Goal: Transaction & Acquisition: Book appointment/travel/reservation

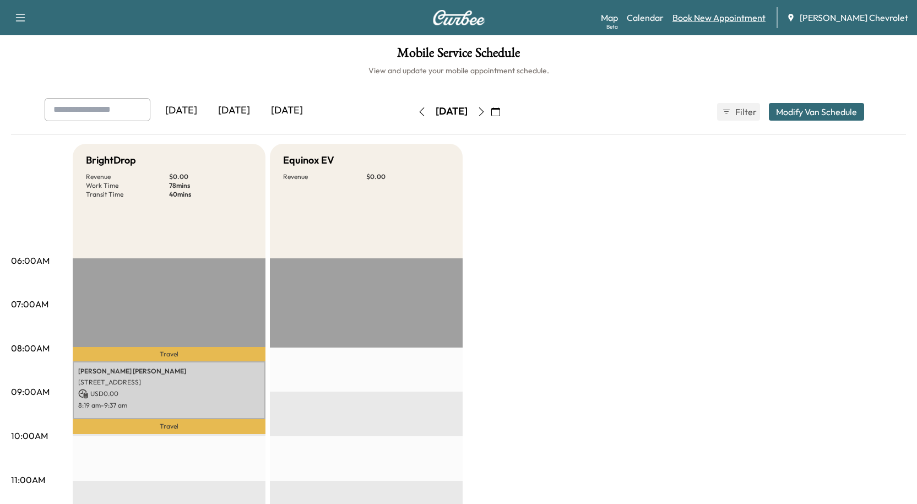
click at [750, 14] on link "Book New Appointment" at bounding box center [718, 17] width 93 height 13
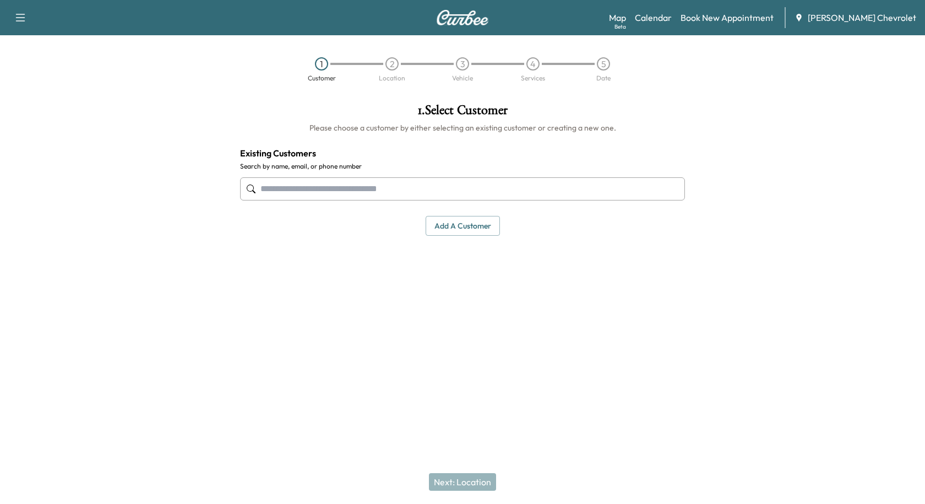
click at [368, 189] on input "text" at bounding box center [462, 188] width 445 height 23
type input "*"
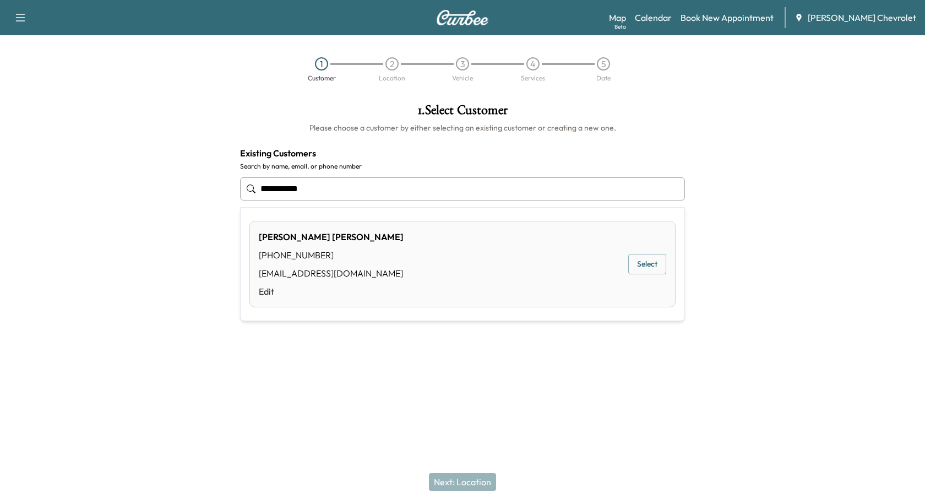
click at [347, 259] on div "[PHONE_NUMBER]" at bounding box center [331, 254] width 145 height 13
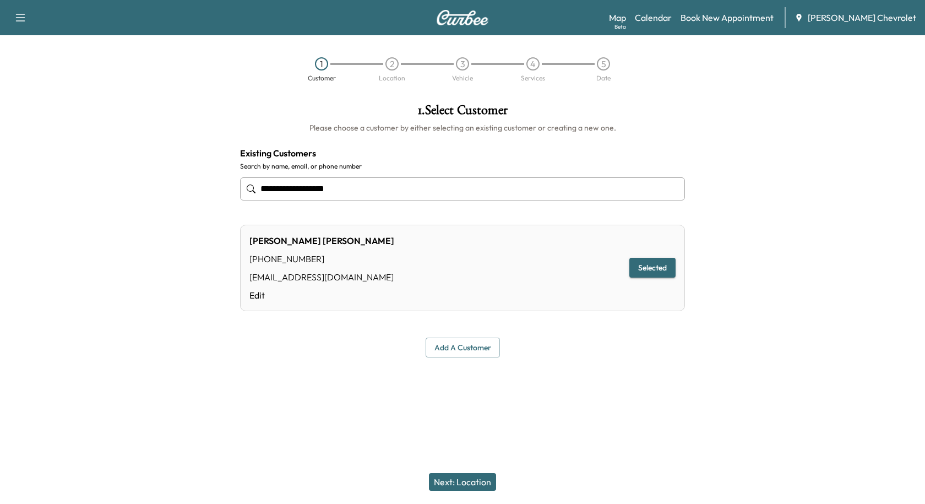
type input "**********"
click at [472, 480] on button "Next: Location" at bounding box center [462, 482] width 67 height 18
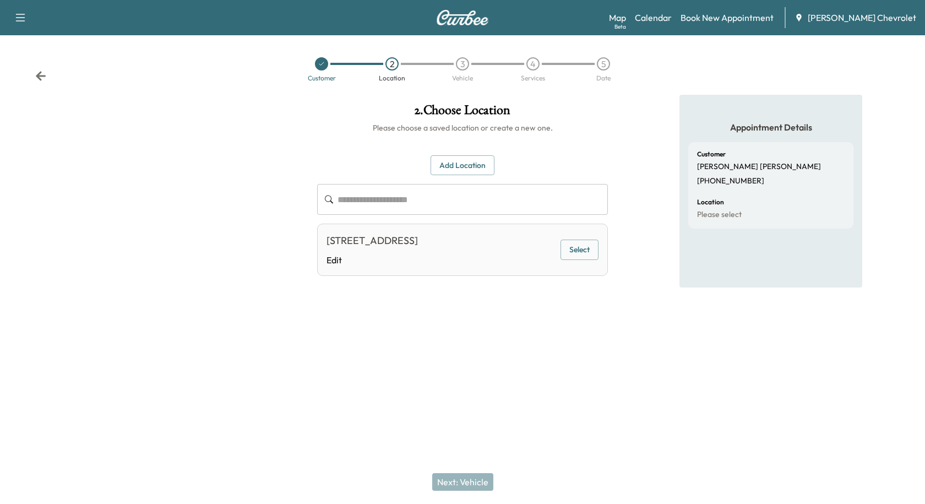
click at [571, 249] on button "Select" at bounding box center [579, 249] width 38 height 20
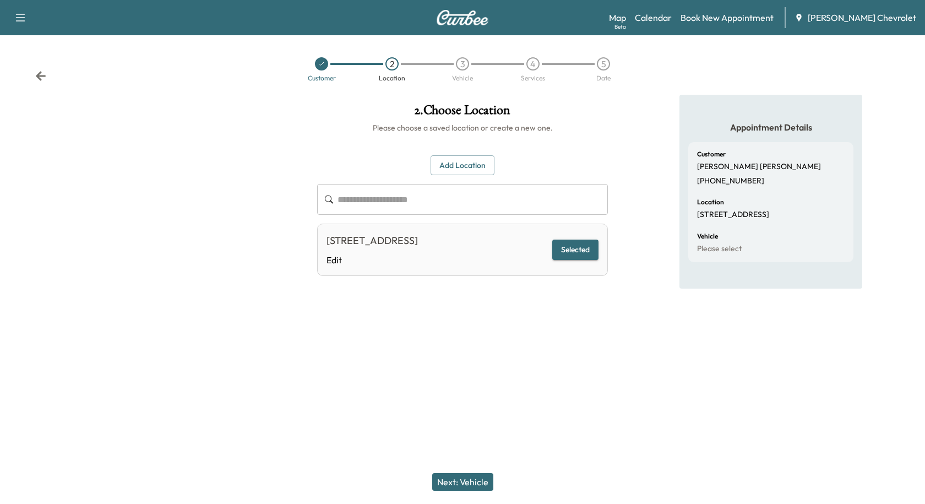
click at [459, 473] on button "Next: Vehicle" at bounding box center [462, 482] width 61 height 18
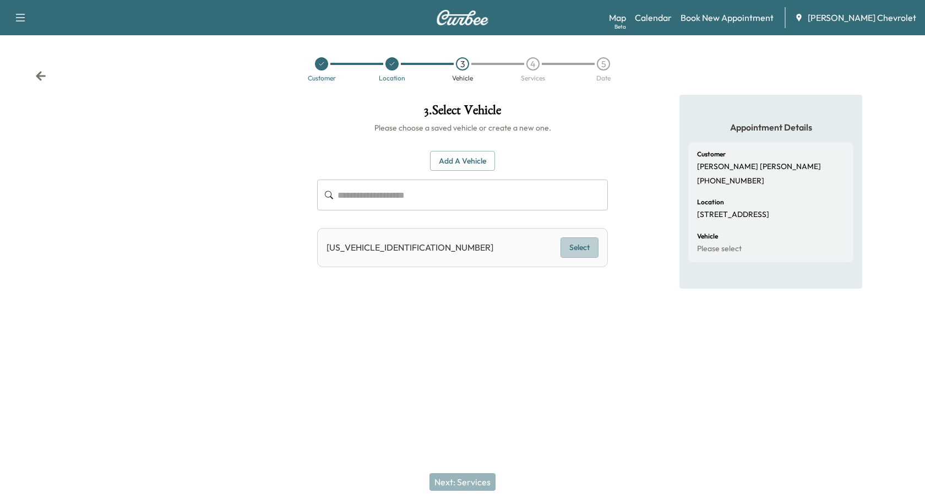
click at [593, 247] on button "Select" at bounding box center [579, 247] width 38 height 20
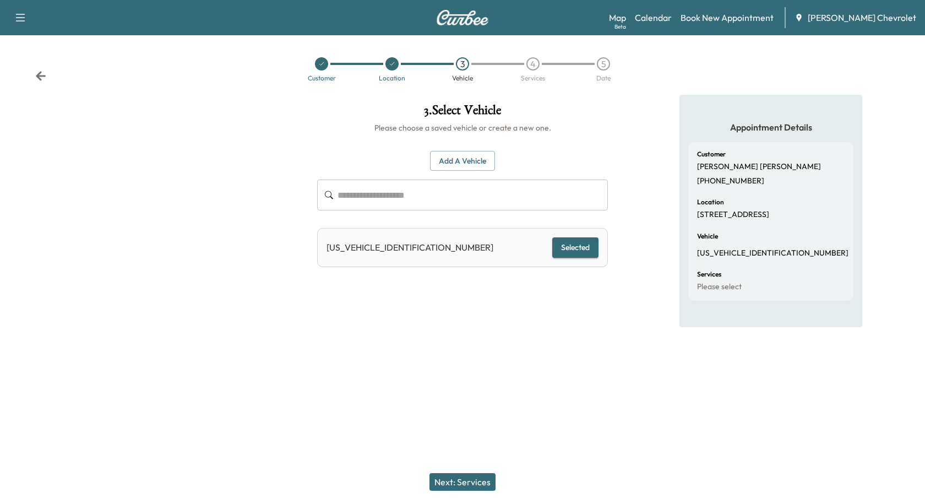
click at [474, 478] on button "Next: Services" at bounding box center [462, 482] width 66 height 18
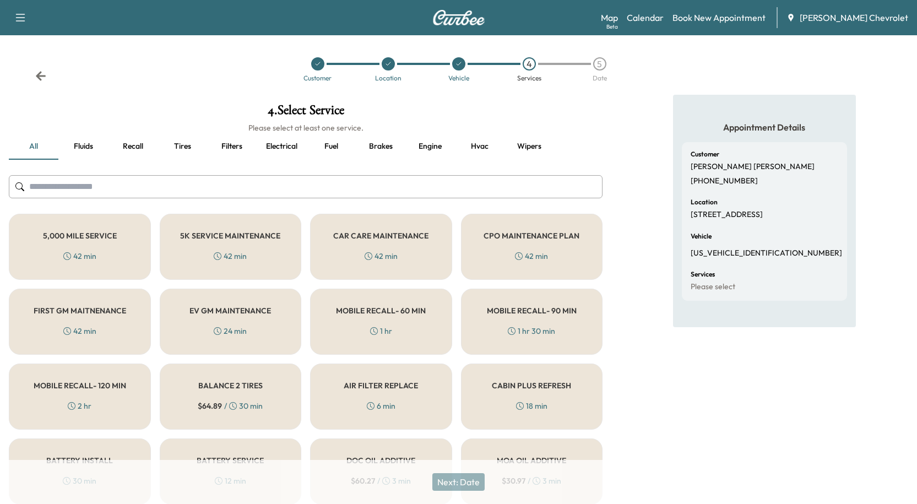
click at [206, 186] on input "text" at bounding box center [305, 186] width 593 height 23
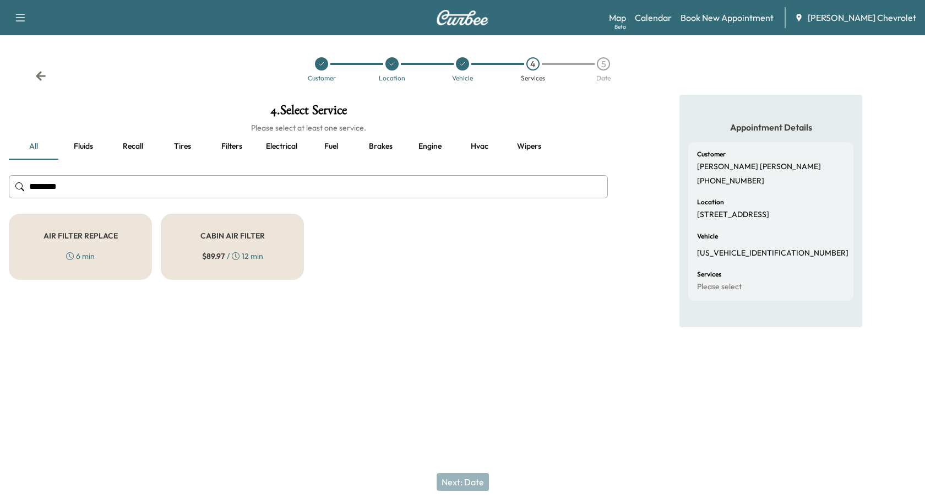
type input "********"
click at [225, 264] on div "CABIN AIR FILTER $ 89.97 / 12 min" at bounding box center [232, 247] width 143 height 66
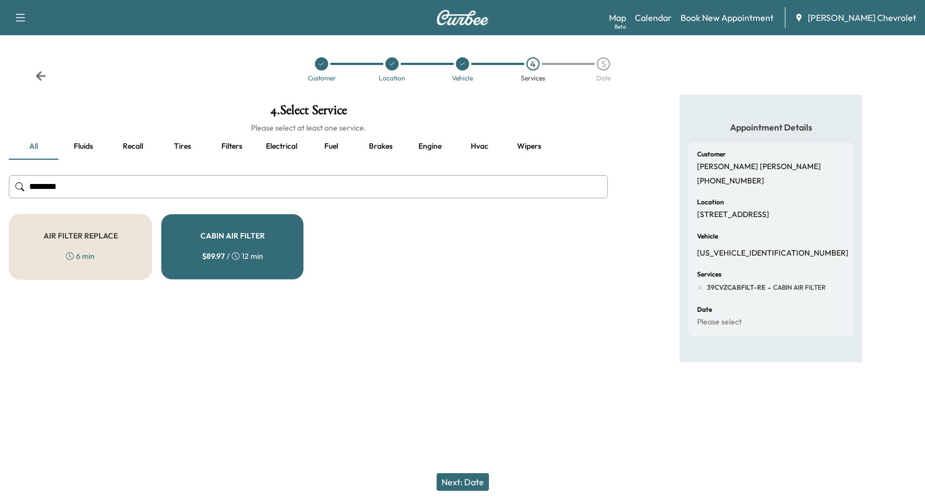
click at [231, 226] on div "CABIN AIR FILTER $ 89.97 / 12 min" at bounding box center [232, 247] width 143 height 66
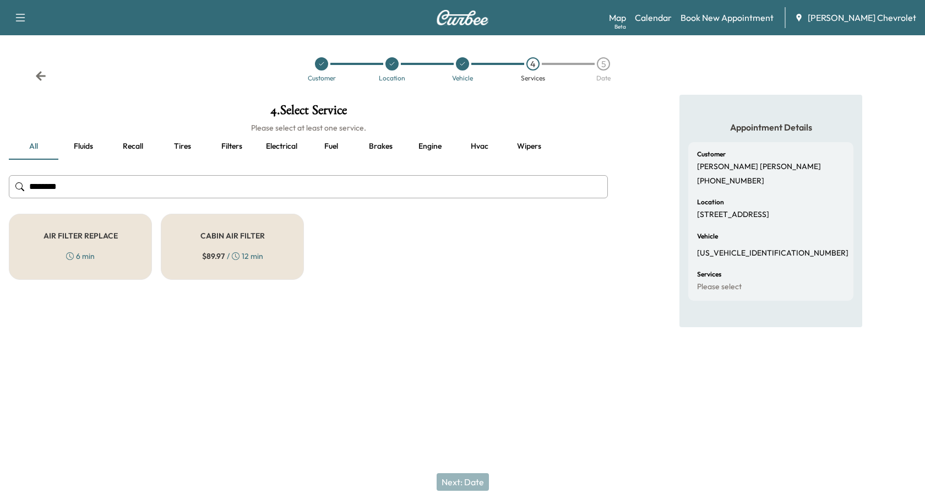
drag, startPoint x: 102, startPoint y: 191, endPoint x: 10, endPoint y: 193, distance: 92.0
click at [9, 193] on input "********" at bounding box center [308, 186] width 599 height 23
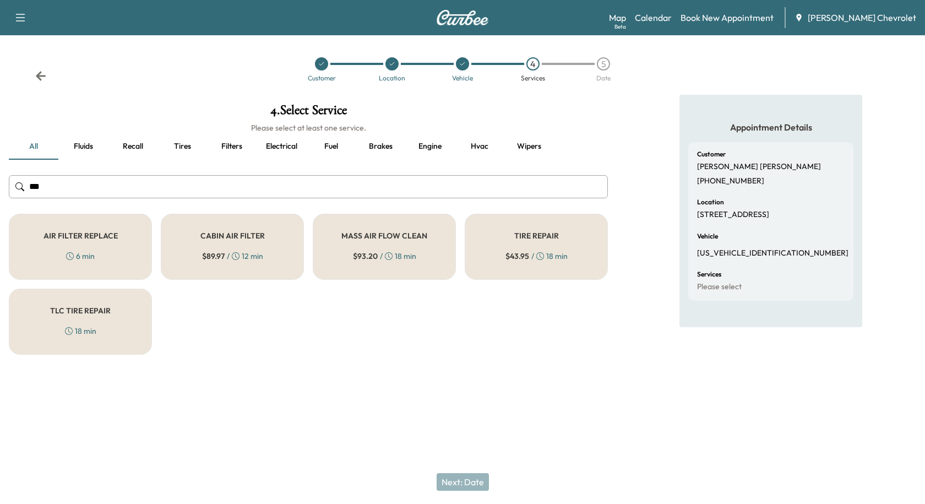
type input "***"
click at [88, 268] on div "AIR FILTER REPLACE 6 min" at bounding box center [80, 247] width 143 height 66
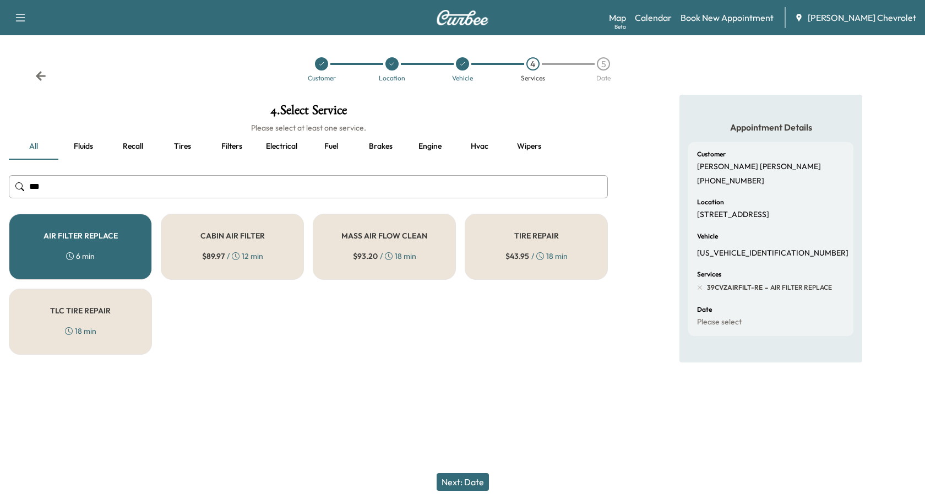
click at [480, 481] on button "Next: Date" at bounding box center [463, 482] width 52 height 18
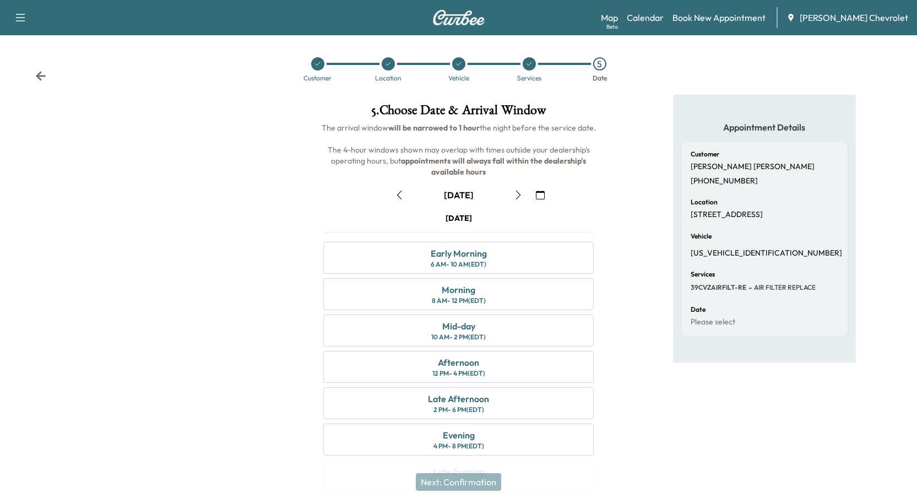
click at [544, 194] on icon "button" at bounding box center [540, 194] width 9 height 9
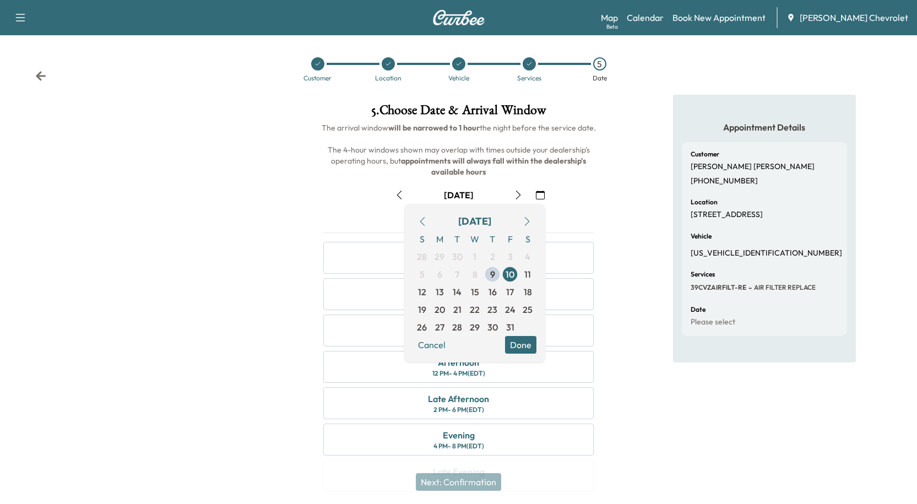
click at [521, 222] on button "button" at bounding box center [526, 221] width 19 height 18
click at [512, 274] on span "7" at bounding box center [510, 274] width 4 height 13
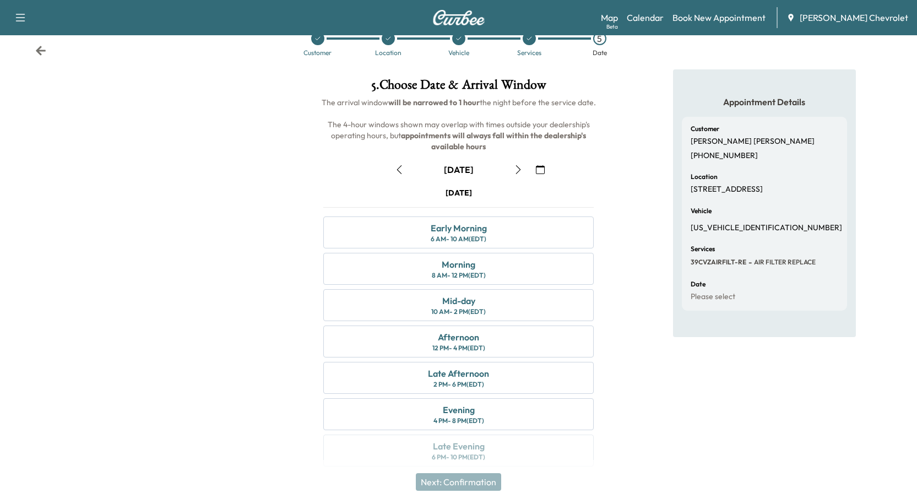
scroll to position [36, 0]
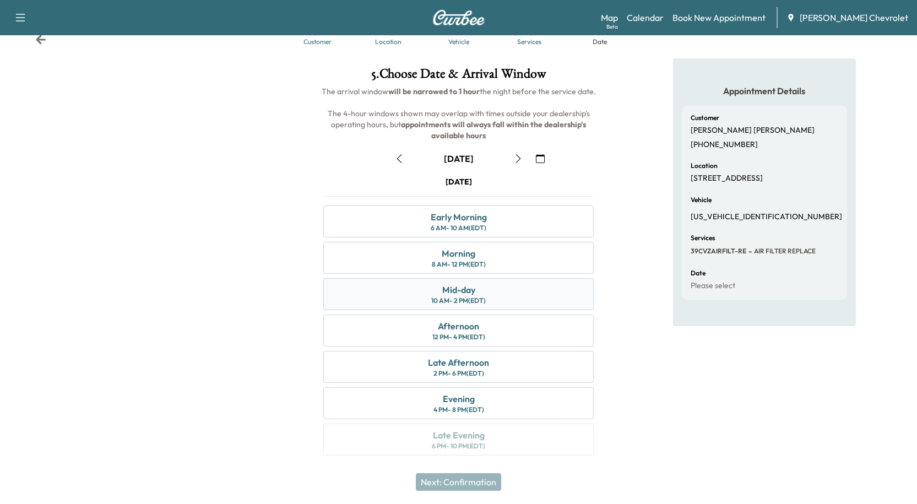
click at [449, 291] on div "Mid-day" at bounding box center [458, 289] width 33 height 13
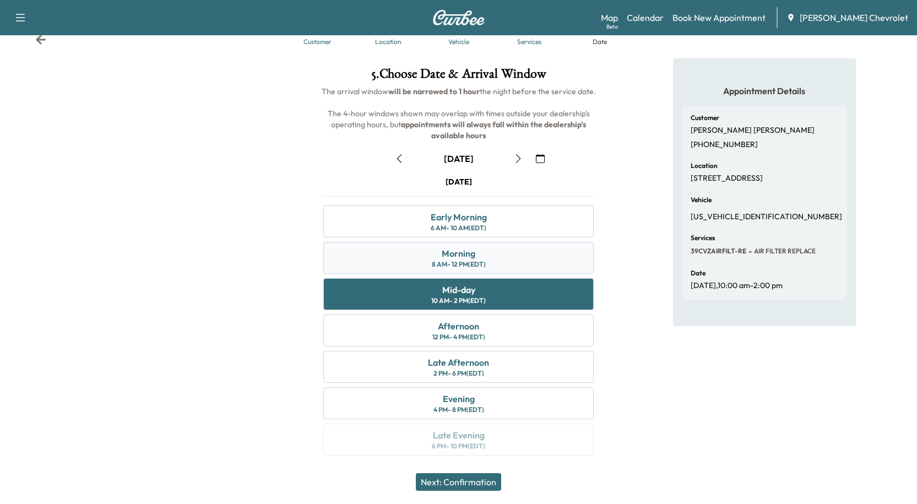
click at [523, 264] on div "Morning 8 AM - 12 PM (EDT)" at bounding box center [458, 258] width 270 height 32
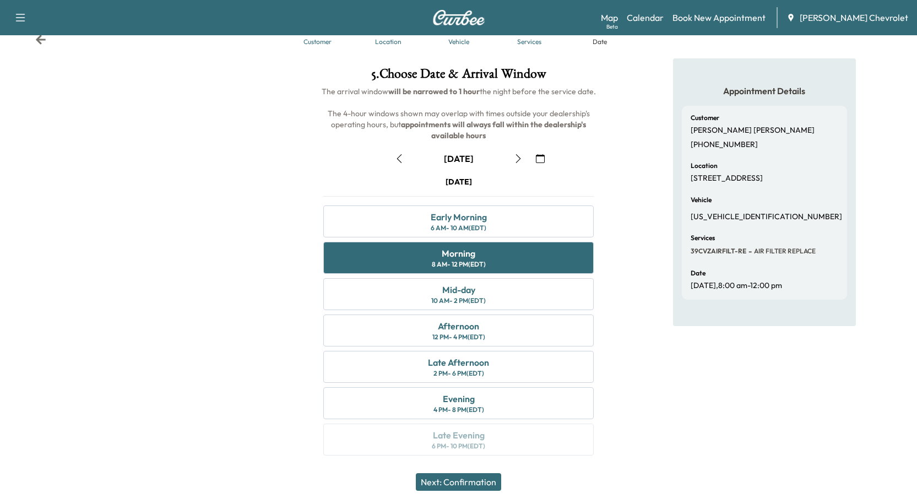
drag, startPoint x: 448, startPoint y: 182, endPoint x: 517, endPoint y: 185, distance: 69.4
click at [517, 185] on div "[DATE]" at bounding box center [458, 181] width 270 height 11
click at [463, 169] on div "November [DATE] S M T W T F S 26 27 28 29 30 31 1 2 3 4 5 6 7 8 9 10 11 12 13 1…" at bounding box center [458, 300] width 288 height 319
drag, startPoint x: 447, startPoint y: 181, endPoint x: 501, endPoint y: 184, distance: 54.6
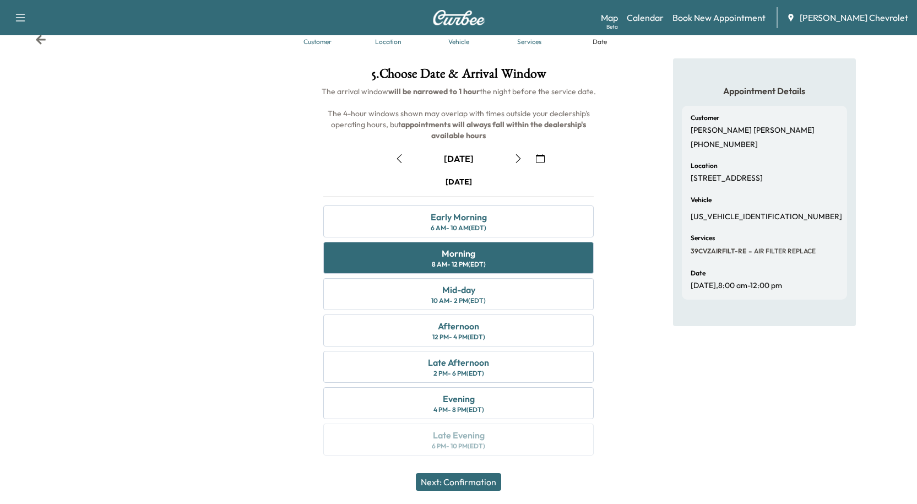
click at [501, 184] on div "[DATE]" at bounding box center [458, 181] width 270 height 11
drag, startPoint x: 450, startPoint y: 179, endPoint x: 518, endPoint y: 185, distance: 68.5
click at [518, 184] on div "[DATE]" at bounding box center [458, 181] width 270 height 11
click at [518, 185] on div "[DATE]" at bounding box center [458, 181] width 270 height 11
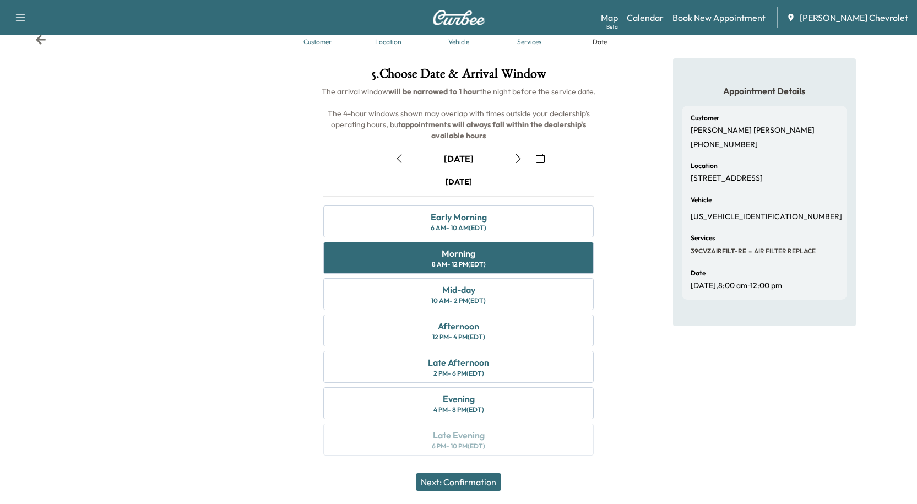
drag, startPoint x: 448, startPoint y: 181, endPoint x: 501, endPoint y: 184, distance: 52.9
click at [501, 184] on div "[DATE]" at bounding box center [458, 181] width 270 height 11
click at [477, 485] on button "Next: Confirmation" at bounding box center [458, 482] width 85 height 18
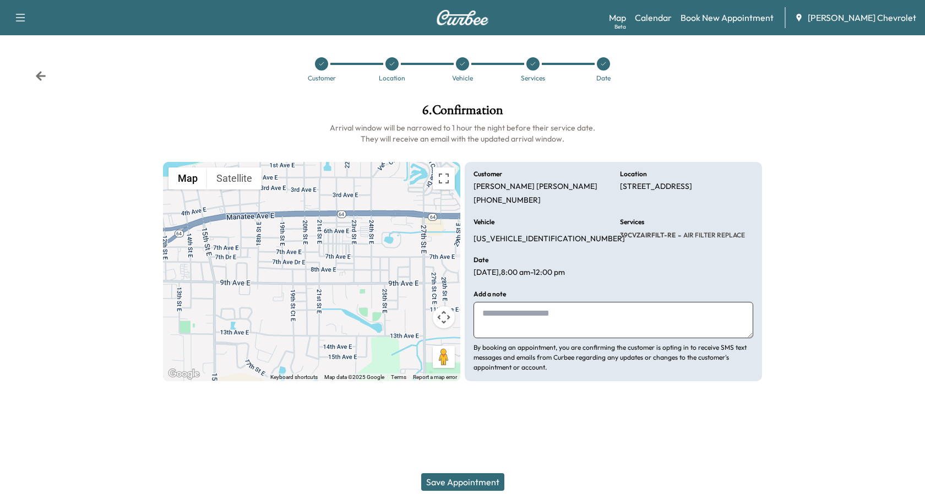
click at [550, 329] on textarea at bounding box center [613, 320] width 280 height 36
drag, startPoint x: 682, startPoint y: 235, endPoint x: 746, endPoint y: 228, distance: 64.3
click at [746, 228] on div "Services 39CVZAIRFILT-RE - AIR FILTER REPLACE" at bounding box center [686, 231] width 133 height 25
drag, startPoint x: 682, startPoint y: 230, endPoint x: 726, endPoint y: 230, distance: 43.5
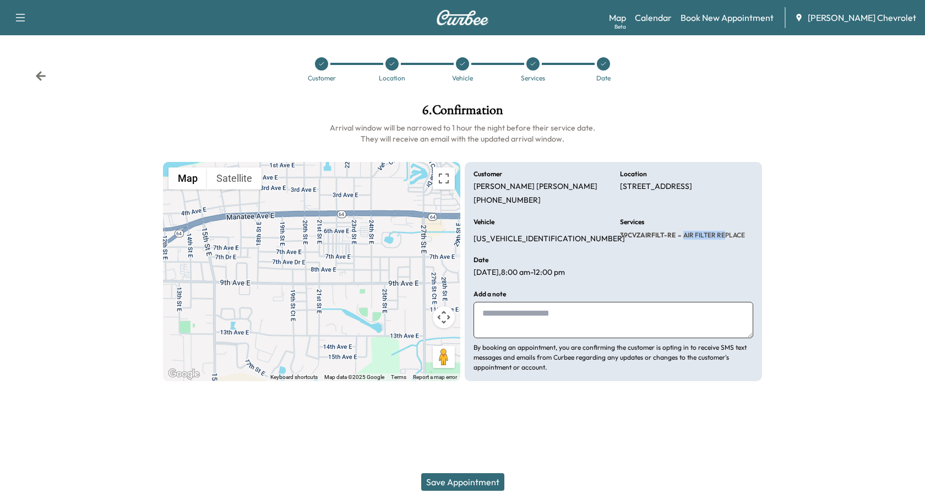
click at [726, 231] on span "AIR FILTER REPLACE" at bounding box center [713, 235] width 64 height 9
click at [732, 231] on span "AIR FILTER REPLACE" at bounding box center [713, 235] width 64 height 9
drag, startPoint x: 682, startPoint y: 234, endPoint x: 745, endPoint y: 234, distance: 62.8
click at [745, 234] on div "Services 39CVZAIRFILT-RE - AIR FILTER REPLACE" at bounding box center [686, 231] width 133 height 25
click at [779, 234] on div at bounding box center [848, 242] width 154 height 295
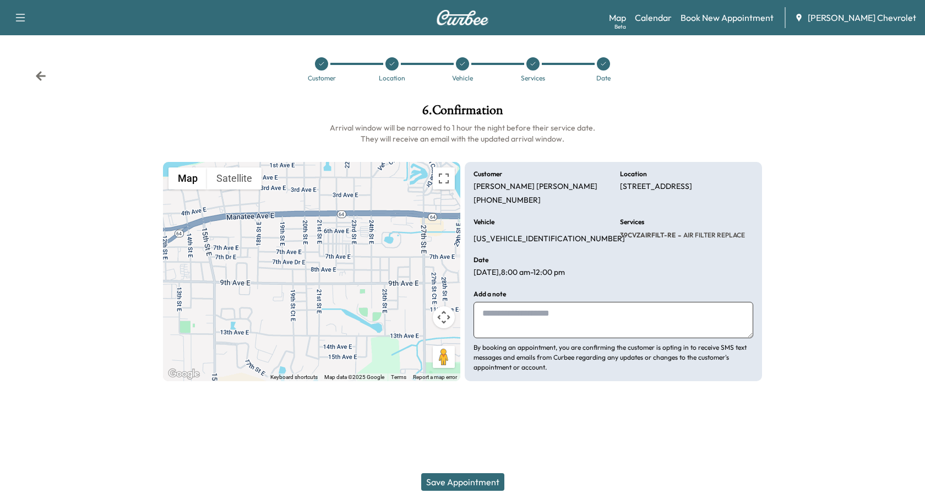
click at [46, 77] on div "Customer Location Vehicle Services Date" at bounding box center [462, 69] width 925 height 51
click at [43, 76] on icon at bounding box center [41, 75] width 10 height 9
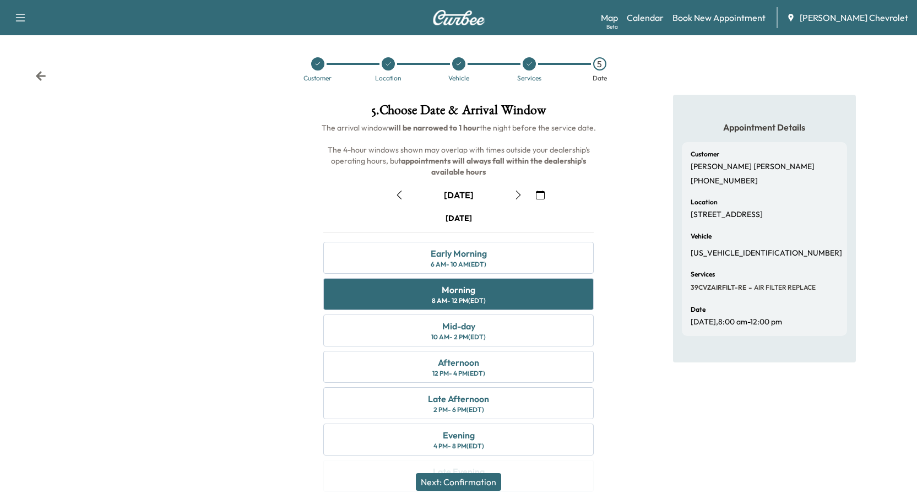
click at [403, 197] on button "button" at bounding box center [399, 195] width 19 height 18
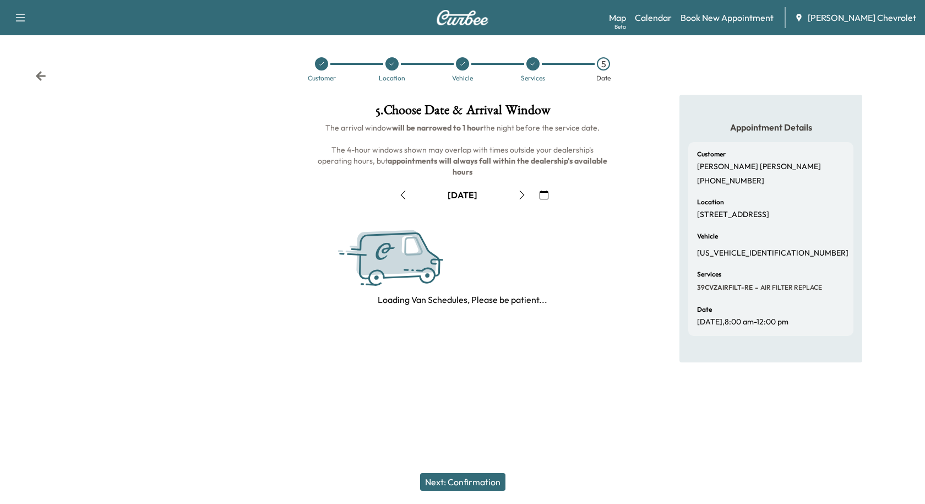
click at [30, 67] on div "Customer Location Vehicle Services 5 Date" at bounding box center [462, 69] width 925 height 51
click at [37, 73] on icon at bounding box center [40, 75] width 11 height 11
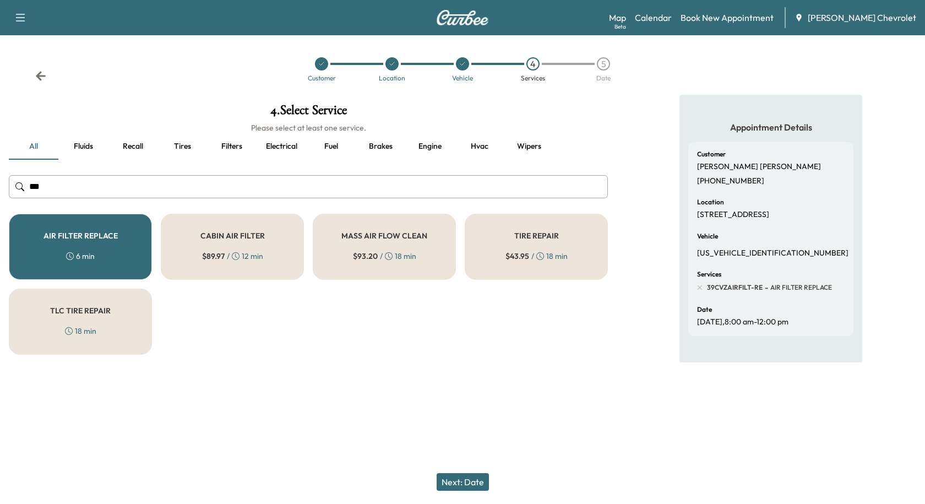
drag, startPoint x: 110, startPoint y: 186, endPoint x: 12, endPoint y: 178, distance: 98.8
click at [13, 179] on input "***" at bounding box center [308, 186] width 599 height 23
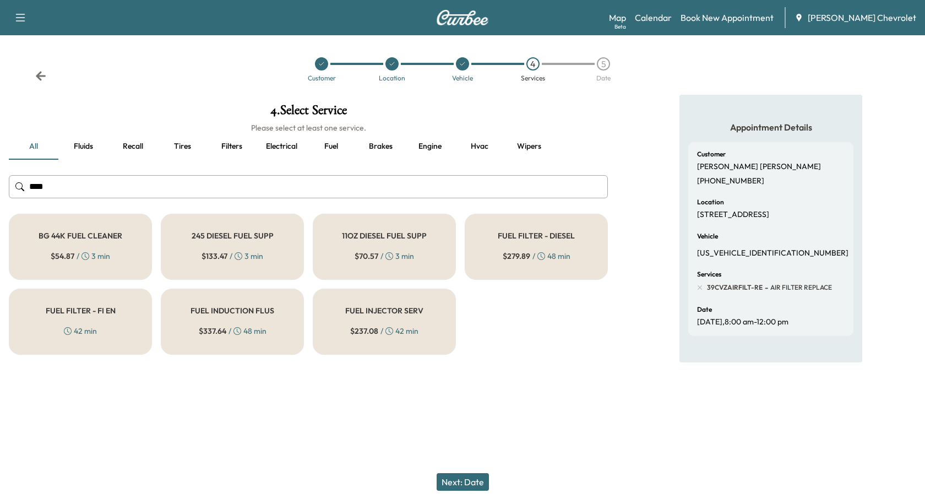
type input "****"
click at [81, 232] on h5 "BG 44K FUEL CLEANER" at bounding box center [81, 236] width 84 height 8
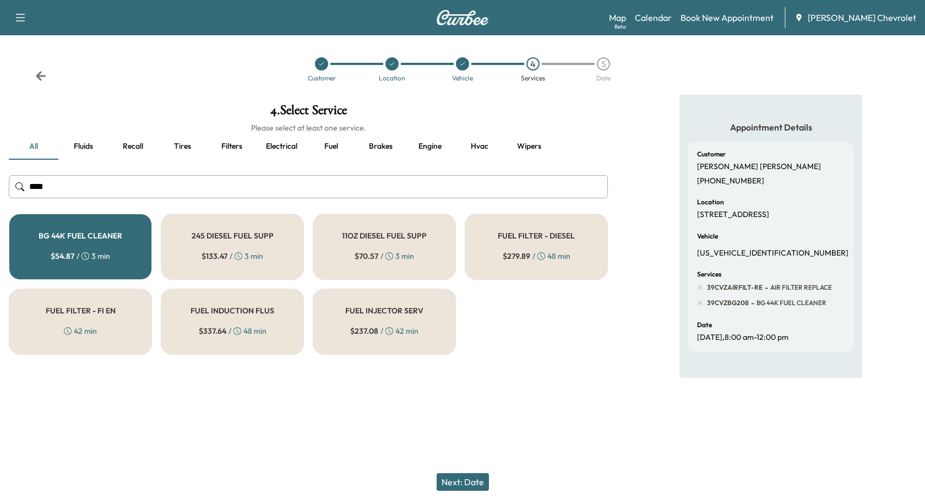
drag, startPoint x: 57, startPoint y: 184, endPoint x: 50, endPoint y: 187, distance: 8.0
click at [51, 187] on input "****" at bounding box center [308, 186] width 599 height 23
click at [477, 479] on button "Next: Date" at bounding box center [463, 482] width 52 height 18
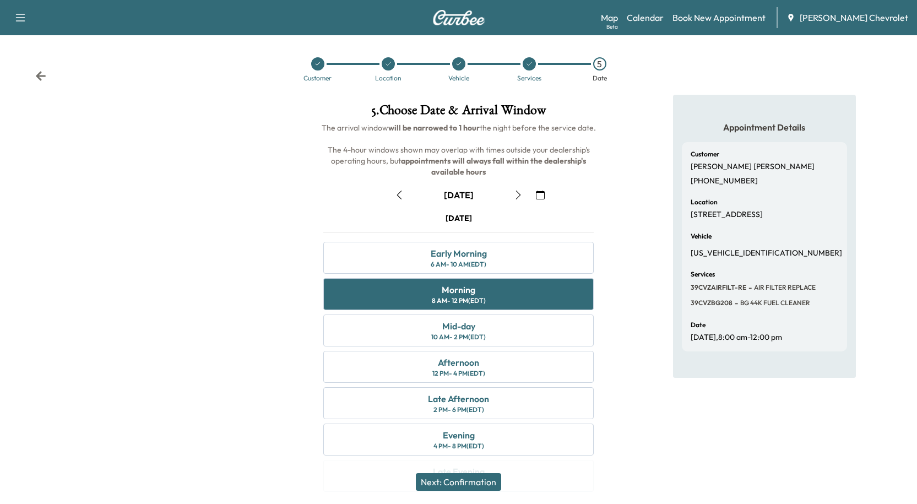
click at [484, 478] on button "Next: Confirmation" at bounding box center [458, 482] width 85 height 18
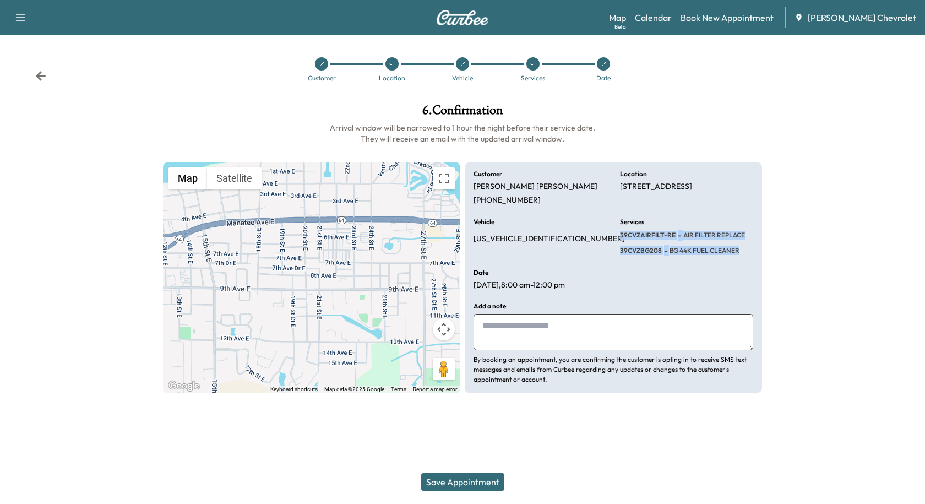
drag, startPoint x: 618, startPoint y: 232, endPoint x: 742, endPoint y: 252, distance: 126.0
click at [740, 252] on div "Customer [PERSON_NAME] [PHONE_NUMBER] Location [STREET_ADDRESS] Vehicle [US_VEH…" at bounding box center [613, 278] width 297 height 232
click at [742, 252] on div "39CVZBG208 - BG 44K FUEL CLEANER" at bounding box center [682, 250] width 125 height 11
drag, startPoint x: 613, startPoint y: 230, endPoint x: 749, endPoint y: 250, distance: 136.9
click at [749, 250] on div "Customer [PERSON_NAME] [PHONE_NUMBER] Location [STREET_ADDRESS] Vehicle [US_VEH…" at bounding box center [613, 278] width 297 height 232
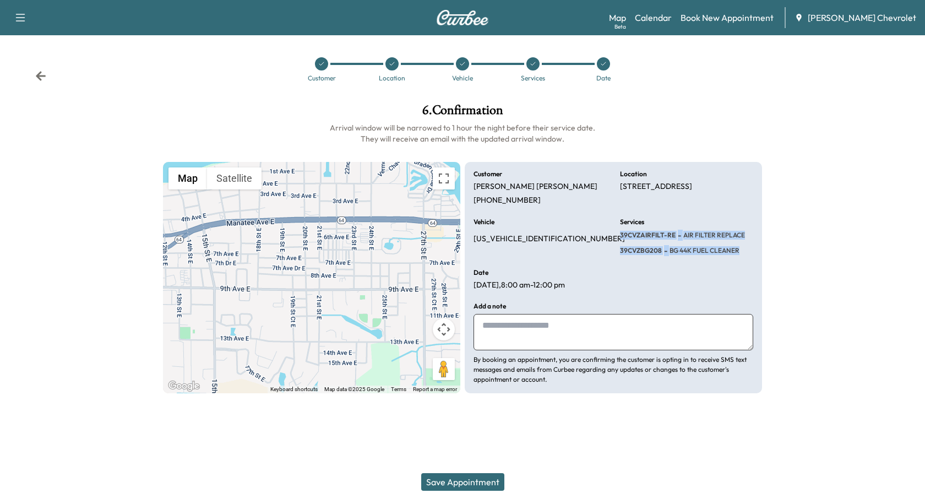
click at [749, 250] on div "Services 39CVZAIRFILT-RE - AIR FILTER REPLACE 39CVZBG208 - BG 44K FUEL CLEANER" at bounding box center [686, 237] width 133 height 37
drag, startPoint x: 622, startPoint y: 232, endPoint x: 750, endPoint y: 254, distance: 129.7
click at [750, 254] on div "Customer [PERSON_NAME] [PHONE_NUMBER] Location [STREET_ADDRESS] Vehicle [US_VEH…" at bounding box center [613, 278] width 297 height 232
click at [750, 254] on div "Services 39CVZAIRFILT-RE - AIR FILTER REPLACE 39CVZBG208 - BG 44K FUEL CLEANER" at bounding box center [686, 237] width 133 height 37
drag, startPoint x: 620, startPoint y: 231, endPoint x: 754, endPoint y: 247, distance: 135.3
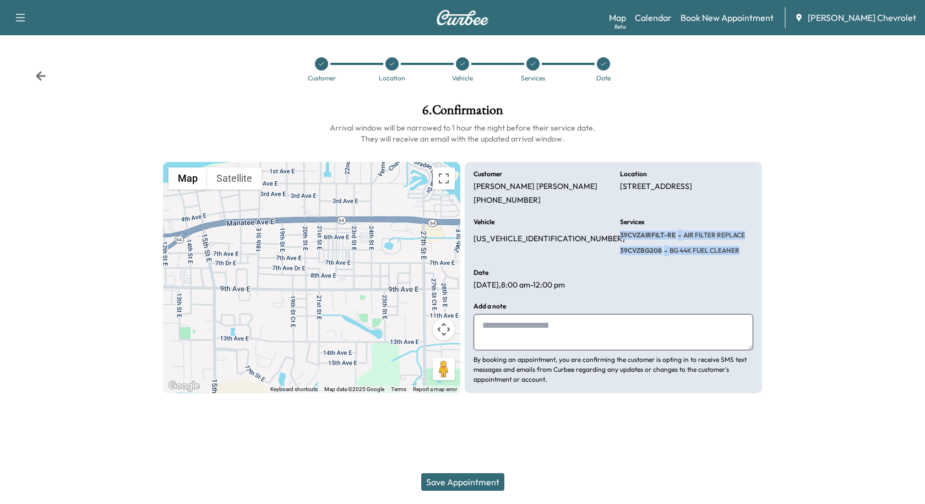
click at [754, 247] on div "Customer [PERSON_NAME] [PHONE_NUMBER] Location [STREET_ADDRESS] Vehicle [US_VEH…" at bounding box center [613, 278] width 297 height 232
drag, startPoint x: 619, startPoint y: 232, endPoint x: 745, endPoint y: 250, distance: 127.4
click at [743, 250] on div "Customer [PERSON_NAME] [PHONE_NUMBER] Location [STREET_ADDRESS] Vehicle [US_VEH…" at bounding box center [613, 278] width 297 height 232
click at [745, 250] on div "Services 39CVZAIRFILT-RE - AIR FILTER REPLACE 39CVZBG208 - BG 44K FUEL CLEANER" at bounding box center [686, 237] width 133 height 37
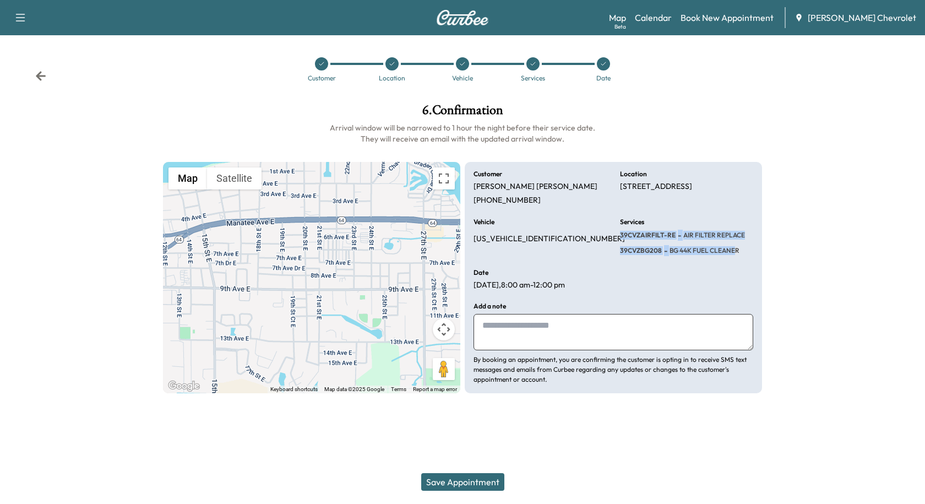
drag, startPoint x: 615, startPoint y: 234, endPoint x: 737, endPoint y: 258, distance: 124.0
click at [737, 258] on div "Customer [PERSON_NAME] [PHONE_NUMBER] Location [STREET_ADDRESS] Vehicle [US_VEH…" at bounding box center [613, 278] width 297 height 232
drag, startPoint x: 616, startPoint y: 233, endPoint x: 749, endPoint y: 259, distance: 135.1
click at [749, 259] on div "Customer [PERSON_NAME] [PHONE_NUMBER] Location [STREET_ADDRESS] Vehicle [US_VEH…" at bounding box center [613, 278] width 297 height 232
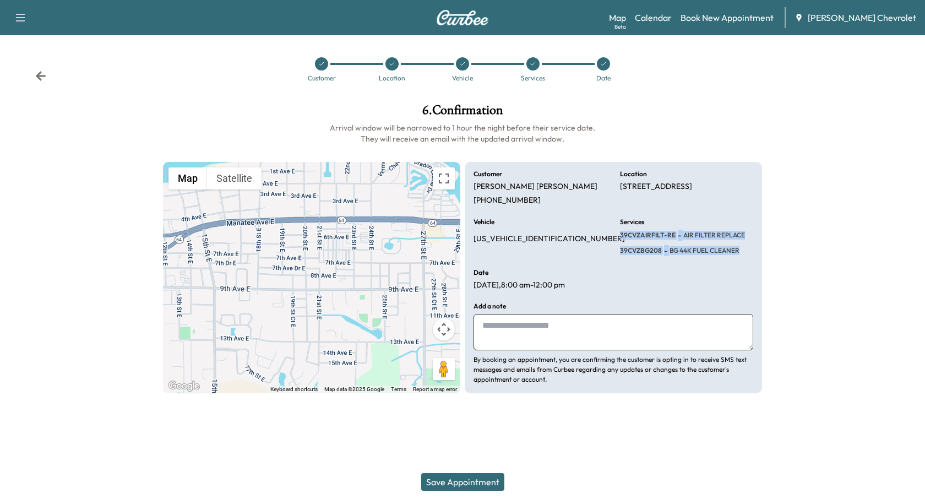
drag, startPoint x: 749, startPoint y: 259, endPoint x: 739, endPoint y: 259, distance: 9.4
click at [749, 259] on div "Customer [PERSON_NAME] [PHONE_NUMBER] Location [STREET_ADDRESS] Vehicle [US_VEH…" at bounding box center [613, 278] width 297 height 232
click at [613, 231] on div "Customer [PERSON_NAME] [PHONE_NUMBER] Location [STREET_ADDRESS] Vehicle [US_VEH…" at bounding box center [613, 278] width 297 height 232
drag, startPoint x: 622, startPoint y: 228, endPoint x: 738, endPoint y: 247, distance: 117.0
click at [733, 247] on div "Services 39CVZAIRFILT-RE - AIR FILTER REPLACE 39CVZBG208 - BG 44K FUEL CLEANER" at bounding box center [686, 237] width 133 height 37
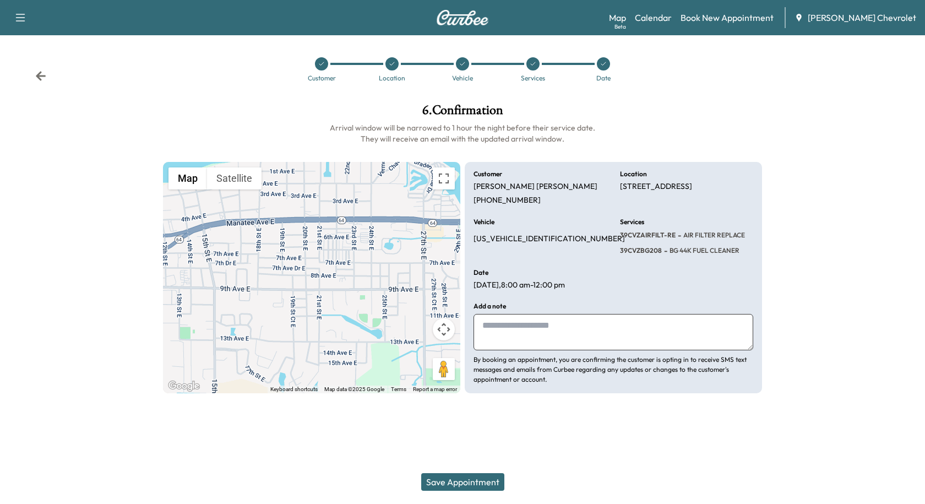
click at [738, 247] on span "BG 44K FUEL CLEANER" at bounding box center [703, 250] width 72 height 9
drag, startPoint x: 669, startPoint y: 237, endPoint x: 738, endPoint y: 253, distance: 70.6
click at [738, 253] on div "Customer [PERSON_NAME] [PHONE_NUMBER] Location [STREET_ADDRESS] Vehicle [US_VEH…" at bounding box center [613, 278] width 297 height 232
click at [738, 253] on span "BG 44K FUEL CLEANER" at bounding box center [703, 250] width 72 height 9
drag, startPoint x: 619, startPoint y: 230, endPoint x: 746, endPoint y: 259, distance: 130.9
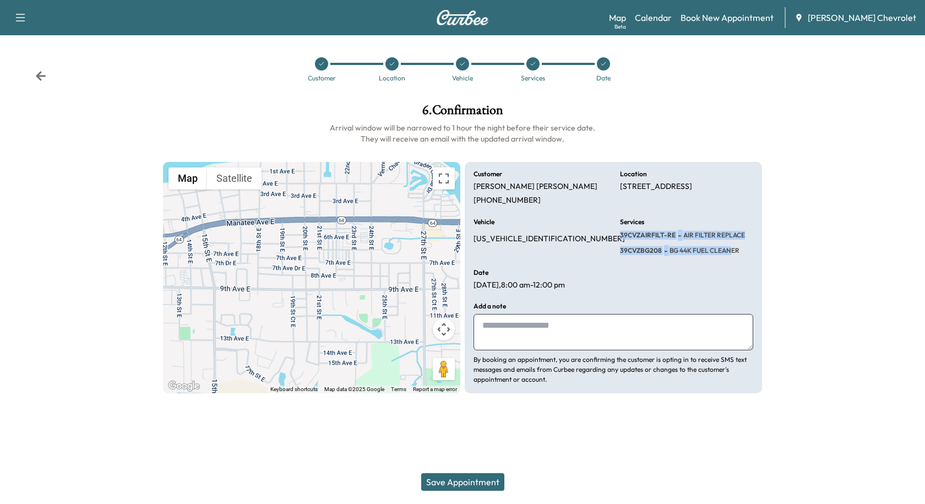
click at [740, 259] on div "Customer [PERSON_NAME] [PHONE_NUMBER] Location [STREET_ADDRESS] Vehicle [US_VEH…" at bounding box center [613, 278] width 297 height 232
click at [746, 259] on div "Customer [PERSON_NAME] [PHONE_NUMBER] Location [STREET_ADDRESS] Vehicle [US_VEH…" at bounding box center [613, 278] width 297 height 232
drag, startPoint x: 618, startPoint y: 229, endPoint x: 754, endPoint y: 252, distance: 137.8
click at [751, 252] on div "Customer [PERSON_NAME] [PHONE_NUMBER] Location [STREET_ADDRESS] Vehicle [US_VEH…" at bounding box center [613, 278] width 297 height 232
click at [756, 252] on div "Customer [PERSON_NAME] [PHONE_NUMBER] Location [STREET_ADDRESS] Vehicle [US_VEH…" at bounding box center [613, 278] width 297 height 232
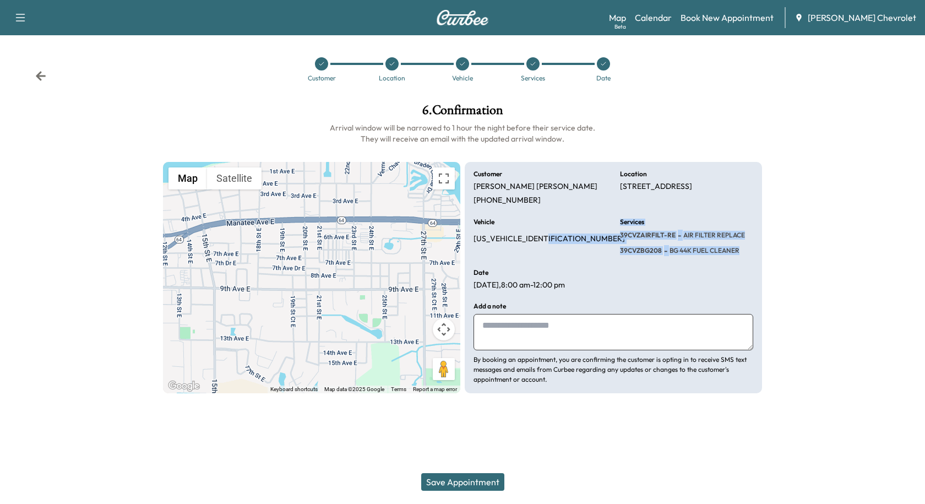
drag, startPoint x: 609, startPoint y: 227, endPoint x: 751, endPoint y: 252, distance: 143.7
click at [751, 252] on div "Customer [PERSON_NAME] [PHONE_NUMBER] Location [STREET_ADDRESS] Vehicle [US_VEH…" at bounding box center [613, 278] width 297 height 232
click at [751, 252] on div "Services 39CVZAIRFILT-RE - AIR FILTER REPLACE 39CVZBG208 - BG 44K FUEL CLEANER" at bounding box center [686, 237] width 133 height 37
drag, startPoint x: 615, startPoint y: 221, endPoint x: 761, endPoint y: 260, distance: 151.5
click at [761, 260] on div "Customer [PERSON_NAME] [PHONE_NUMBER] Location [STREET_ADDRESS] Vehicle [US_VEH…" at bounding box center [613, 278] width 297 height 232
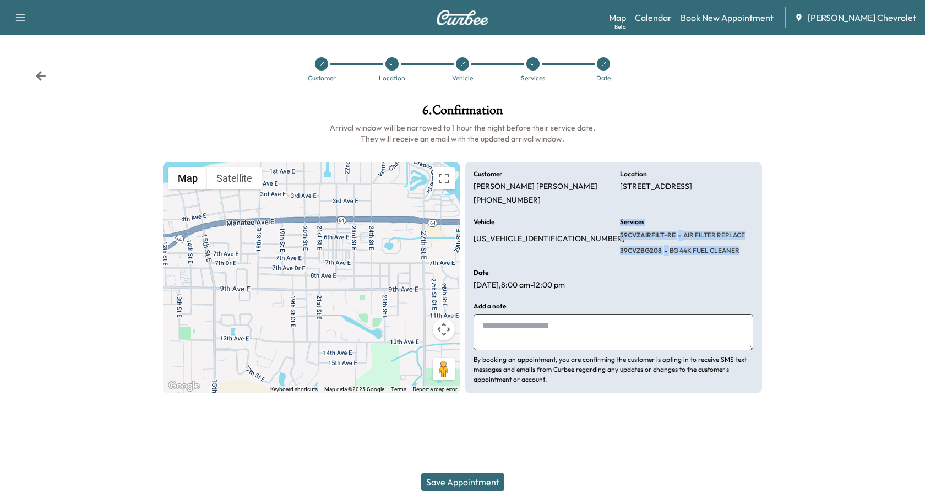
click at [707, 259] on div "Customer [PERSON_NAME] [PHONE_NUMBER] Location [STREET_ADDRESS] Vehicle [US_VEH…" at bounding box center [613, 278] width 297 height 232
drag, startPoint x: 611, startPoint y: 216, endPoint x: 744, endPoint y: 260, distance: 140.3
click at [744, 260] on div "Customer [PERSON_NAME] [PHONE_NUMBER] Location [STREET_ADDRESS] Vehicle [US_VEH…" at bounding box center [613, 278] width 297 height 232
click at [745, 260] on div "Customer [PERSON_NAME] [PHONE_NUMBER] Location [STREET_ADDRESS] Vehicle [US_VEH…" at bounding box center [613, 278] width 297 height 232
click at [539, 317] on textarea at bounding box center [613, 332] width 280 height 36
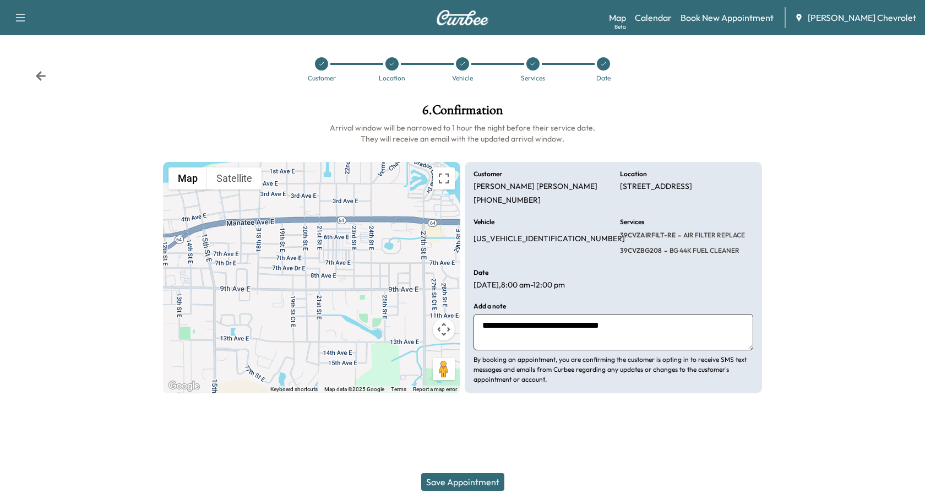
type textarea "**********"
click at [477, 466] on div "Save Appointment" at bounding box center [462, 482] width 925 height 44
click at [482, 477] on button "Save Appointment" at bounding box center [462, 482] width 83 height 18
